Goal: Task Accomplishment & Management: Manage account settings

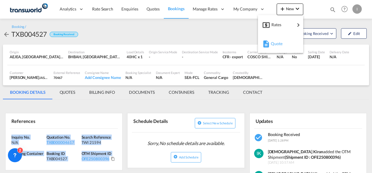
scroll to position [1, 0]
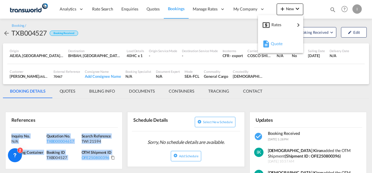
click at [276, 43] on span "Quote" at bounding box center [273, 44] width 6 height 12
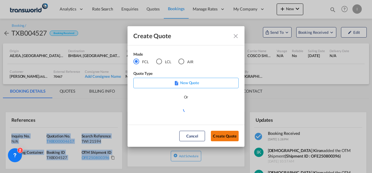
click at [224, 136] on button "Create Quote" at bounding box center [225, 136] width 28 height 11
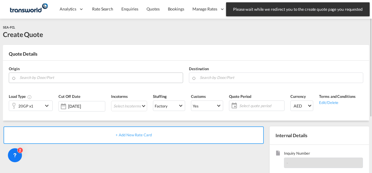
click at [39, 75] on input "Search by Door/Port" at bounding box center [100, 78] width 160 height 10
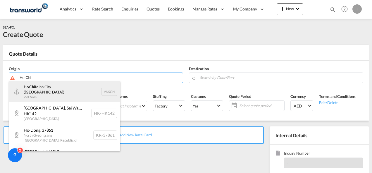
click at [46, 88] on div "Ho Chi Minh City ([GEOGRAPHIC_DATA]) Viet Nam VNSGN" at bounding box center [64, 91] width 111 height 21
type input "Ho Chi Minh City ([GEOGRAPHIC_DATA]), VNSGN"
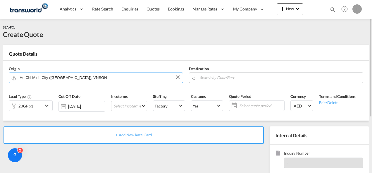
click at [226, 82] on md-autocomplete at bounding box center [279, 78] width 160 height 11
click at [226, 77] on input "Search by Door/Port" at bounding box center [279, 78] width 160 height 10
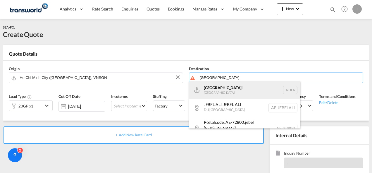
click at [219, 91] on div "[GEOGRAPHIC_DATA] [GEOGRAPHIC_DATA]" at bounding box center [244, 90] width 111 height 18
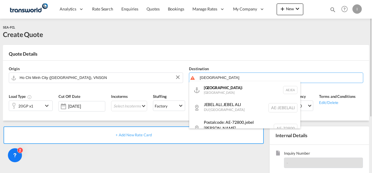
type input "[GEOGRAPHIC_DATA], [GEOGRAPHIC_DATA]"
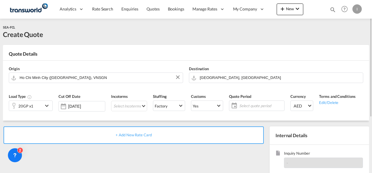
click at [40, 105] on div "20GP x1" at bounding box center [26, 106] width 34 height 10
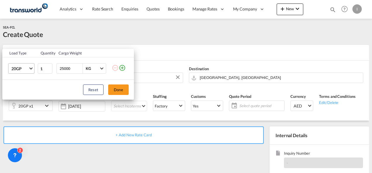
click at [27, 72] on md-select-value "20GP" at bounding box center [22, 69] width 23 height 10
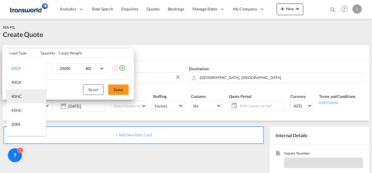
click at [27, 96] on md-option "40HC" at bounding box center [26, 97] width 40 height 14
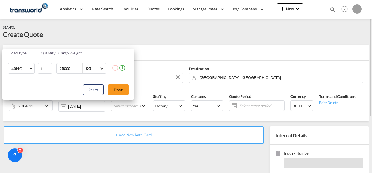
click at [114, 91] on button "Done" at bounding box center [118, 90] width 20 height 11
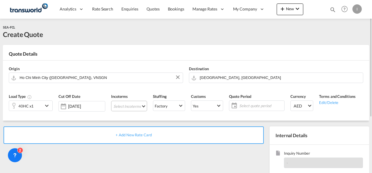
click at [123, 105] on md-select "Select Incoterms FCA - import Free Carrier FAS - export Free Alongside Ship DPU…" at bounding box center [129, 106] width 36 height 11
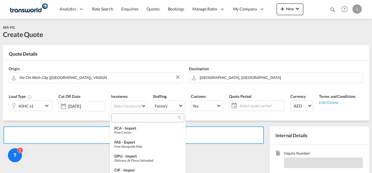
click at [123, 112] on md-select-header at bounding box center [148, 118] width 76 height 12
click at [122, 117] on input "search" at bounding box center [145, 118] width 65 height 5
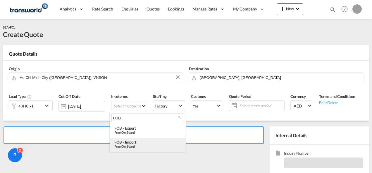
type input "FOB"
click at [130, 147] on div "Free on Board" at bounding box center [147, 147] width 67 height 4
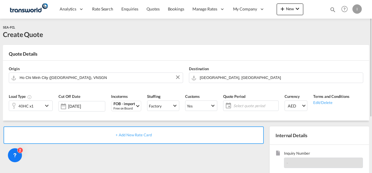
click at [243, 107] on span "Select quote period" at bounding box center [255, 105] width 44 height 5
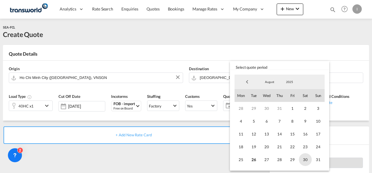
click at [310, 162] on span "30" at bounding box center [304, 160] width 13 height 13
click at [186, 150] on md-backdrop at bounding box center [186, 86] width 372 height 173
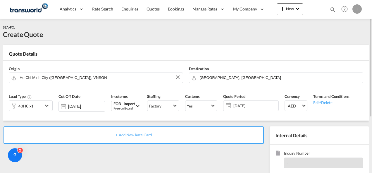
scroll to position [58, 0]
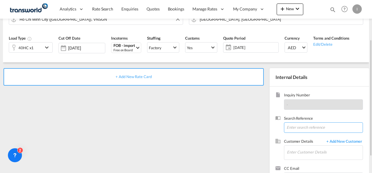
click at [294, 130] on input at bounding box center [323, 128] width 79 height 11
paste input "From Subject Received Size Categories [DEMOGRAPHIC_DATA] Kiran RE: IPOGDU202500…"
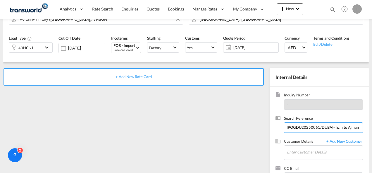
drag, startPoint x: 287, startPoint y: 128, endPoint x: 372, endPoint y: 129, distance: 85.6
click at [371, 129] on html "Analytics Reports Dashboard Rate Search Enquiries Quotes" at bounding box center [186, 86] width 372 height 173
drag, startPoint x: 322, startPoint y: 127, endPoint x: 183, endPoint y: 127, distance: 139.6
click at [183, 127] on div "+ Add New Rate Card Internal Details Inquiry Number - Search Reference From Sub…" at bounding box center [186, 128] width 366 height 131
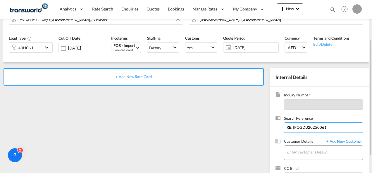
type input "RE: IPOGDU20250061"
click at [300, 147] on input "Enter Customer Details" at bounding box center [325, 152] width 76 height 13
type input "H"
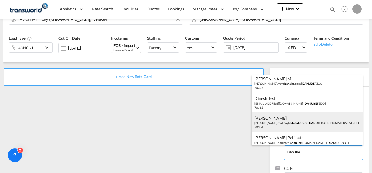
scroll to position [25, 0]
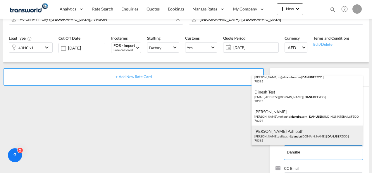
click at [275, 135] on div "[PERSON_NAME] Pallipath [PERSON_NAME].pallipath@ danube [DOMAIN_NAME] | DANUBE …" at bounding box center [306, 136] width 111 height 20
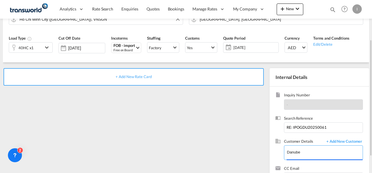
type input "DANUBE FZCO, [PERSON_NAME] Pallipath, [PERSON_NAME][EMAIL_ADDRESS][DOMAIN_NAME]"
click at [130, 77] on span "+ Add New Rate Card" at bounding box center [133, 76] width 36 height 5
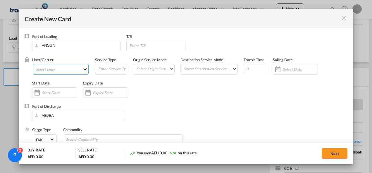
click at [55, 73] on md-select "Select Liner 2HM LOGISTICS D.O.O 2HM LOGISTICS D.O.O. / TDWC-CAPODISTRI 2HM LOG…" at bounding box center [61, 69] width 56 height 11
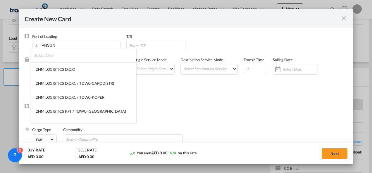
click at [48, 55] on input "search" at bounding box center [85, 55] width 102 height 14
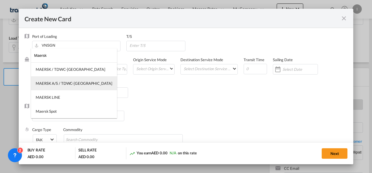
type input "Maersk"
click at [50, 82] on div "MAERSK A/S / TDWC-[GEOGRAPHIC_DATA]" at bounding box center [74, 83] width 77 height 5
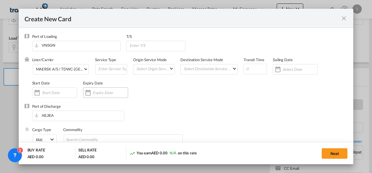
click at [93, 94] on input "Create New Card ..." at bounding box center [110, 93] width 35 height 5
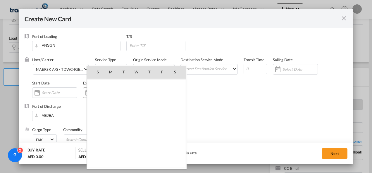
scroll to position [135211, 0]
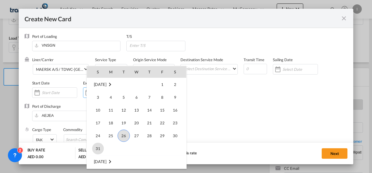
click at [99, 149] on span "31" at bounding box center [98, 149] width 12 height 12
type input "[DATE]"
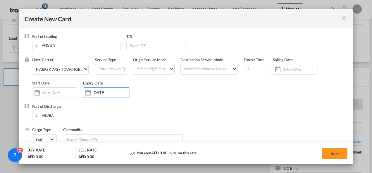
click at [129, 117] on div "Port of Discharge [GEOGRAPHIC_DATA]" at bounding box center [186, 115] width 323 height 23
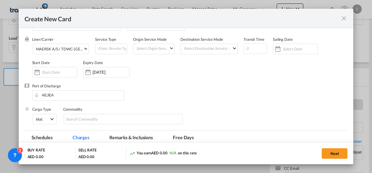
scroll to position [29, 0]
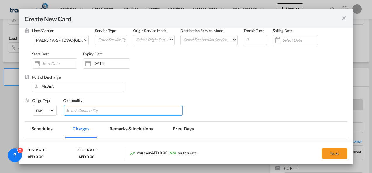
click at [82, 112] on input "Search Commodity" at bounding box center [92, 110] width 53 height 9
type input "General Cargo"
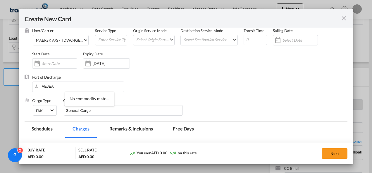
click at [181, 72] on div "Liner/Carrier MAERSK A/S / TDWC-[GEOGRAPHIC_DATA] Service Type Origin Service M…" at bounding box center [189, 51] width 315 height 47
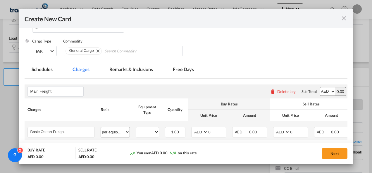
scroll to position [117, 0]
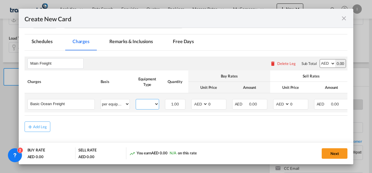
click at [144, 105] on select "40HC" at bounding box center [147, 104] width 23 height 8
select select "40HC"
click at [136, 100] on select "40HC" at bounding box center [147, 104] width 23 height 8
click at [202, 105] on select "AED AFN ALL AMD ANG AOA ARS AUD AWG AZN BAM BBD BDT BGN BHD BIF BMD BND [PERSON…" at bounding box center [199, 104] width 15 height 8
select select "string:USD"
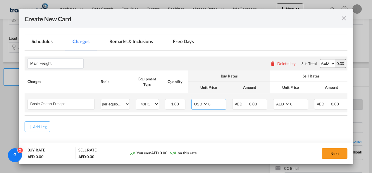
click at [192, 100] on select "AED AFN ALL AMD ANG AOA ARS AUD AWG AZN BAM BBD BDT BGN BHD BIF BMD BND [PERSON…" at bounding box center [199, 104] width 15 height 8
drag, startPoint x: 204, startPoint y: 105, endPoint x: 200, endPoint y: 106, distance: 4.4
click at [200, 106] on md-input-container "AED AFN ALL AMD ANG AOA ARS AUD AWG AZN BAM BBD BDT BGN BHD BIF BMD BND [PERSON…" at bounding box center [208, 104] width 35 height 11
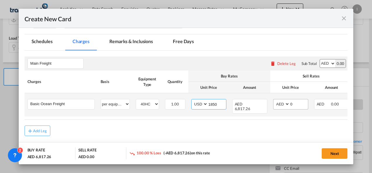
type input "1850"
click at [282, 106] on select "AED AFN ALL AMD ANG AOA ARS AUD AWG AZN BAM BBD BDT BGN BHD BIF BMD BND [PERSON…" at bounding box center [281, 104] width 15 height 8
select select "string:USD"
click at [274, 100] on select "AED AFN ALL AMD ANG AOA ARS AUD AWG AZN BAM BBD BDT BGN BHD BIF BMD BND [PERSON…" at bounding box center [281, 104] width 15 height 8
click at [284, 105] on md-input-container "AED AFN ALL AMD ANG AOA ARS AUD AWG AZN BAM BBD BDT BGN BHD BIF BMD BND [PERSON…" at bounding box center [290, 104] width 35 height 11
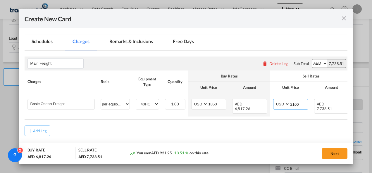
type input "2100"
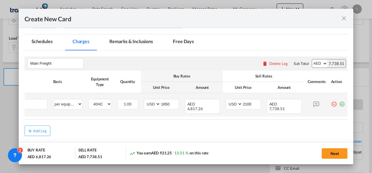
click at [338, 103] on md-icon "icon-plus-circle-outline green-400-fg" at bounding box center [341, 102] width 6 height 6
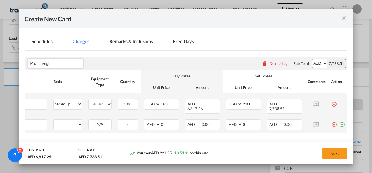
scroll to position [0, 6]
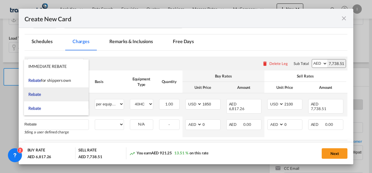
type input "Rebate"
click at [45, 93] on li "Rebate" at bounding box center [56, 95] width 65 height 14
select select "per equipment"
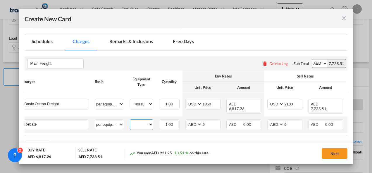
drag, startPoint x: 137, startPoint y: 122, endPoint x: 138, endPoint y: 125, distance: 3.8
click at [137, 122] on select "40HC" at bounding box center [141, 125] width 23 height 8
select select "40HC"
click at [130, 121] on select "40HC" at bounding box center [141, 125] width 23 height 8
click at [193, 122] on select "AED AFN ALL AMD ANG AOA ARS AUD AWG AZN BAM BBD BDT BGN BHD BIF BMD BND [PERSON…" at bounding box center [193, 125] width 15 height 8
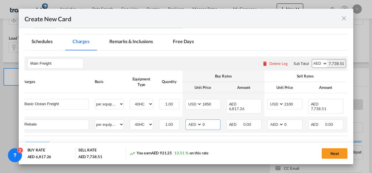
select select "string:USD"
click at [186, 121] on select "AED AFN ALL AMD ANG AOA ARS AUD AWG AZN BAM BBD BDT BGN BHD BIF BMD BND [PERSON…" at bounding box center [193, 125] width 15 height 8
click at [199, 123] on md-input-container "AED AFN ALL AMD ANG AOA ARS AUD AWG AZN BAM BBD BDT BGN BHD BIF BMD BND [PERSON…" at bounding box center [202, 125] width 35 height 11
type input "4"
type input "50"
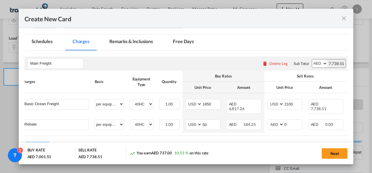
click at [215, 71] on th "Buy Rates" at bounding box center [223, 76] width 82 height 11
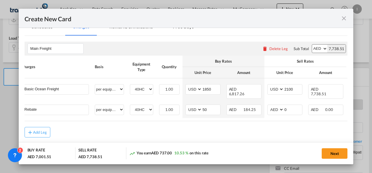
scroll to position [139, 0]
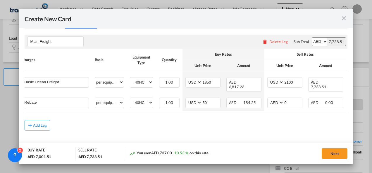
click at [46, 124] on div "Add Leg" at bounding box center [40, 126] width 14 height 4
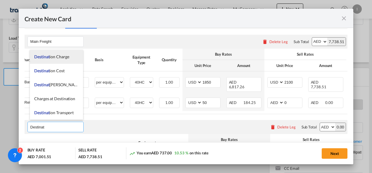
click at [51, 58] on span "Destinat ion Charge" at bounding box center [51, 56] width 35 height 5
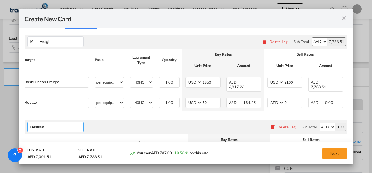
type input "Destination Charge"
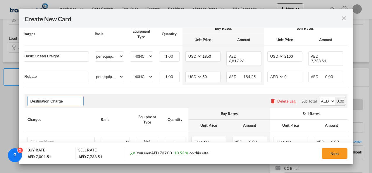
scroll to position [206, 0]
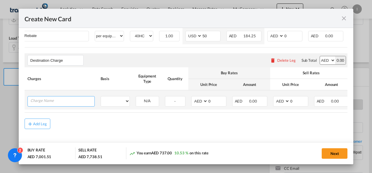
click at [48, 97] on input "Charge Name" at bounding box center [62, 101] width 64 height 9
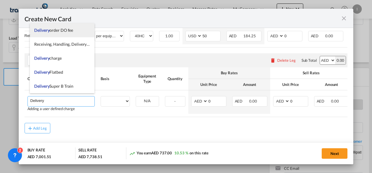
click at [58, 31] on span "Delivery order DO fee" at bounding box center [53, 30] width 39 height 5
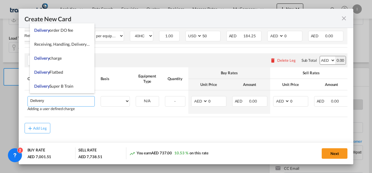
type input "Delivery order DO fee"
select select "per B/L"
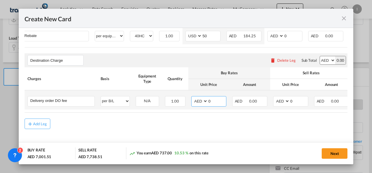
drag, startPoint x: 206, startPoint y: 98, endPoint x: 201, endPoint y: 97, distance: 6.0
click at [202, 99] on md-input-container "AED AFN ALL AMD ANG AOA ARS AUD AWG AZN BAM BBD BDT BGN BHD BIF BMD BND [PERSON…" at bounding box center [208, 101] width 35 height 11
type input "525"
drag, startPoint x: 297, startPoint y: 99, endPoint x: 279, endPoint y: 99, distance: 18.1
click at [279, 99] on md-input-container "AED AFN ALL AMD ANG AOA ARS AUD AWG AZN BAM BBD BDT BGN BHD BIF BMD BND [PERSON…" at bounding box center [290, 101] width 35 height 11
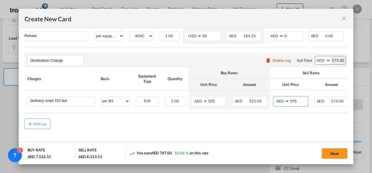
type input "575"
click at [206, 107] on table "Charges Basis Equipment Type Quantity Buy Rates Sell Rates Comments Action Unit…" at bounding box center [210, 89] width 370 height 45
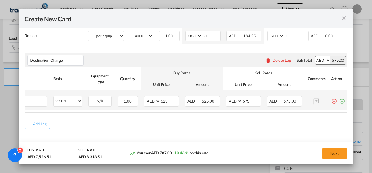
click at [338, 100] on md-icon "icon-plus-circle-outline green-400-fg" at bounding box center [341, 99] width 6 height 6
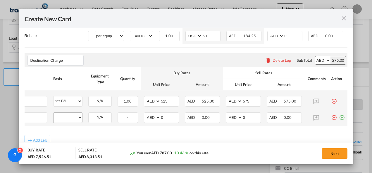
scroll to position [0, 6]
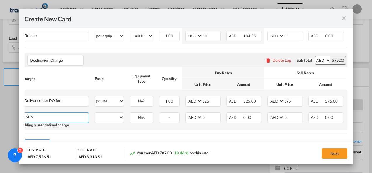
click at [60, 116] on input "ISPS" at bounding box center [57, 117] width 64 height 9
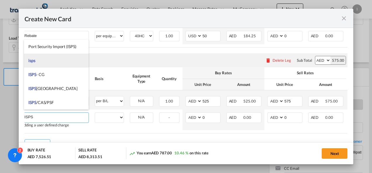
click at [43, 62] on li "isps" at bounding box center [56, 61] width 65 height 14
type input "isps"
select select "per equipment"
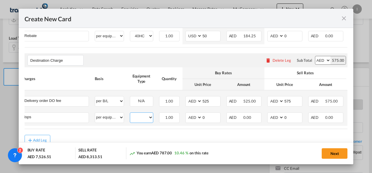
click at [139, 117] on select "40HC" at bounding box center [141, 118] width 23 height 8
select select "40HC"
click at [130, 114] on select "40HC" at bounding box center [141, 118] width 23 height 8
drag, startPoint x: 205, startPoint y: 117, endPoint x: 199, endPoint y: 116, distance: 6.7
click at [199, 116] on md-input-container "AED AFN ALL AMD ANG AOA ARS AUD AWG AZN BAM BBD BDT BGN BHD BIF BMD BND [PERSON…" at bounding box center [202, 118] width 35 height 11
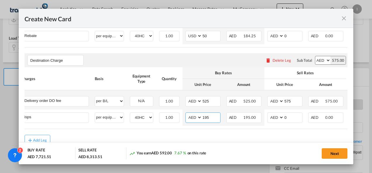
type input "195"
click at [181, 136] on div "Add Leg" at bounding box center [186, 140] width 323 height 11
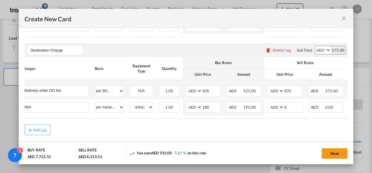
scroll to position [222, 0]
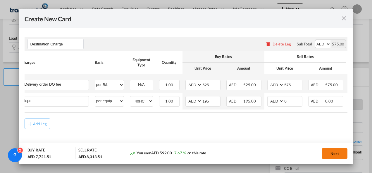
click at [338, 157] on button "Next" at bounding box center [334, 154] width 26 height 11
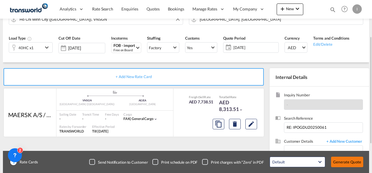
click at [344, 162] on button "Generate Quote" at bounding box center [347, 162] width 32 height 11
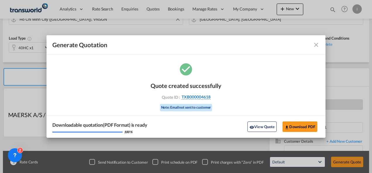
click at [200, 99] on span "TXB000004618" at bounding box center [195, 97] width 29 height 5
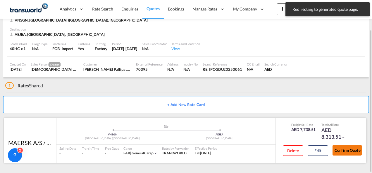
click at [340, 154] on button "Confirm Quote" at bounding box center [346, 150] width 29 height 11
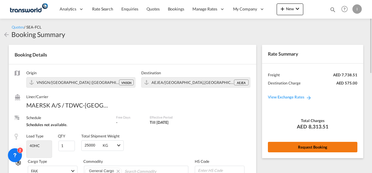
click at [307, 147] on button "Request Booking" at bounding box center [312, 147] width 89 height 11
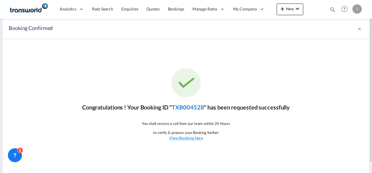
click at [195, 106] on link "TXB004528" at bounding box center [187, 107] width 32 height 7
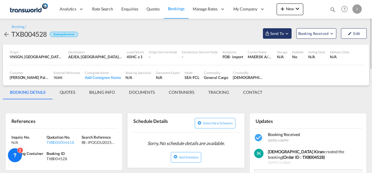
click at [268, 35] on md-icon "Open demo menu" at bounding box center [267, 33] width 5 height 5
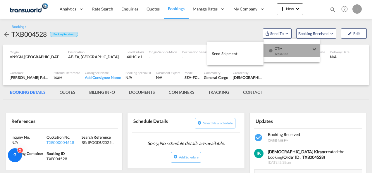
click at [270, 56] on div "button" at bounding box center [270, 53] width 5 height 18
click at [225, 56] on span "Send Shipment" at bounding box center [224, 53] width 25 height 9
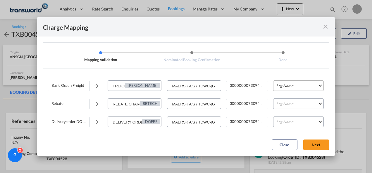
click at [285, 84] on md-select "Leg Name HANDLING ORIGIN VESSEL HANDLING DESTINATION OTHERS TL PICK UP CUSTOMS …" at bounding box center [298, 86] width 51 height 11
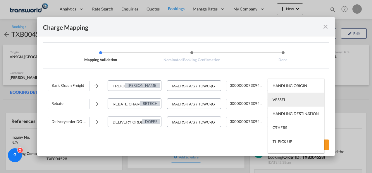
click at [279, 102] on div "VESSEL" at bounding box center [278, 99] width 13 height 5
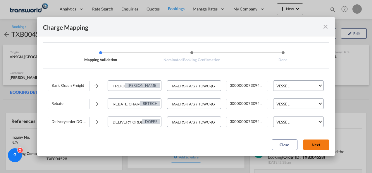
click at [310, 143] on button "Next" at bounding box center [316, 145] width 26 height 11
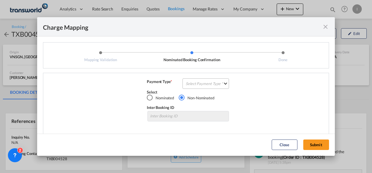
click at [201, 85] on md-select "Select Payment Type COLLECT PREPAID" at bounding box center [205, 84] width 46 height 11
click at [200, 85] on md-option "COLLECT" at bounding box center [205, 84] width 52 height 14
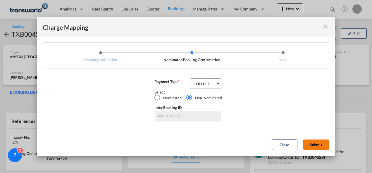
click at [320, 146] on button "Submit" at bounding box center [316, 145] width 26 height 11
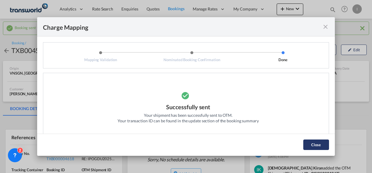
click at [305, 141] on button "Close" at bounding box center [316, 145] width 26 height 11
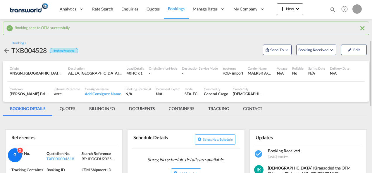
scroll to position [29, 0]
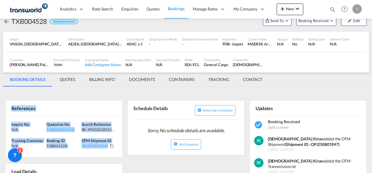
drag, startPoint x: 117, startPoint y: 148, endPoint x: -1, endPoint y: 112, distance: 124.1
click at [0, 112] on html "Analytics Reports Dashboard Rate Search Enquiries Quotes" at bounding box center [186, 86] width 372 height 173
copy div "References Inquiry No. N/A Quotation No. TXB000004618 Search Reference RE: IPOG…"
